Goal: Check status: Check status

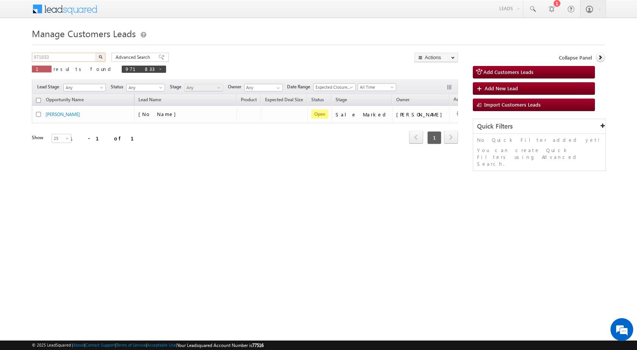
click at [64, 59] on input "971833" at bounding box center [64, 57] width 65 height 9
click at [63, 59] on input "971833" at bounding box center [64, 57] width 65 height 9
click at [59, 53] on input "971833" at bounding box center [64, 57] width 65 height 9
click at [59, 54] on input "971833" at bounding box center [64, 57] width 65 height 9
paste input "82065"
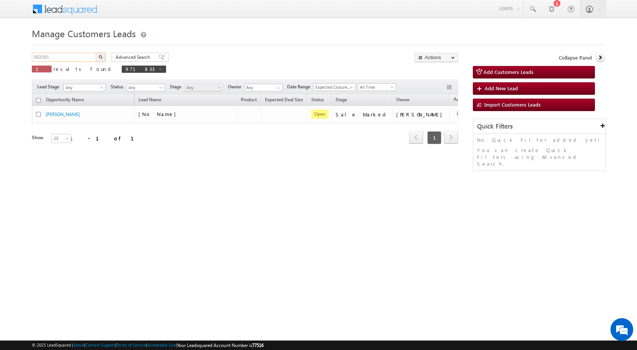
type input "982065"
click at [98, 53] on button "button" at bounding box center [101, 57] width 10 height 9
click at [74, 58] on input "971833" at bounding box center [64, 57] width 65 height 9
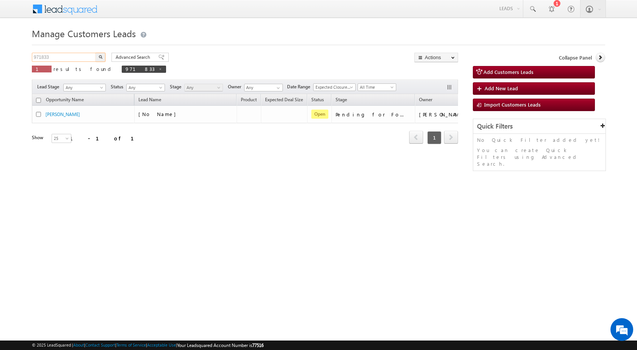
paste input "82065"
type input "982065"
click at [102, 54] on button "button" at bounding box center [101, 57] width 10 height 9
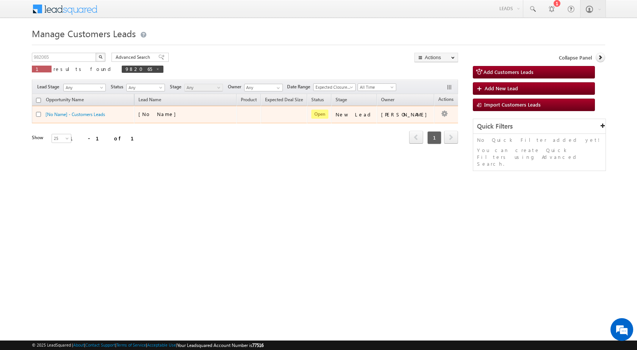
click at [185, 114] on div "[No Name]" at bounding box center [176, 114] width 76 height 7
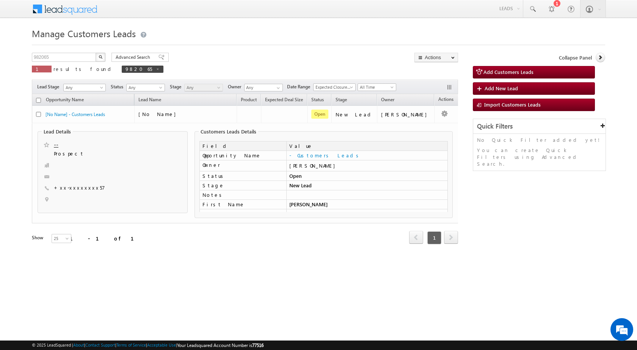
click at [627, 222] on body "Menu [PERSON_NAME] sitar a8@ks erve." at bounding box center [318, 132] width 637 height 265
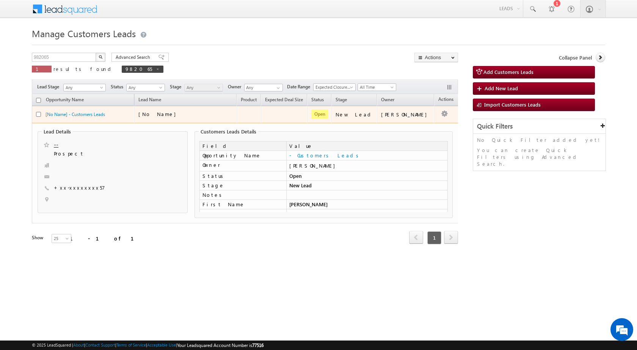
click at [197, 109] on td "[No Name]" at bounding box center [185, 114] width 102 height 17
